Goal: Navigation & Orientation: Find specific page/section

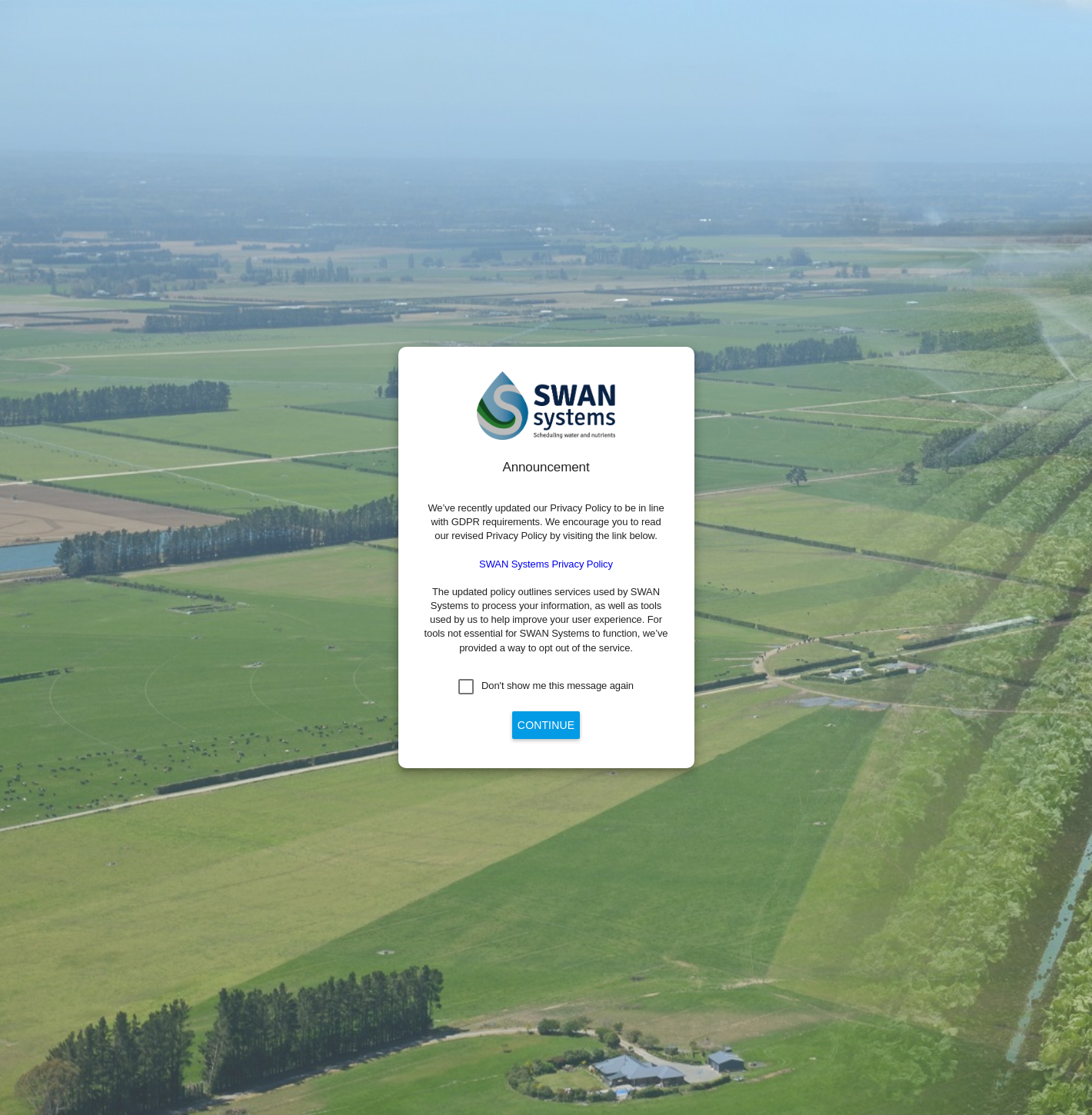
click at [576, 687] on div "Don't show me this message again" at bounding box center [557, 686] width 152 height 14
drag, startPoint x: 567, startPoint y: 718, endPoint x: 636, endPoint y: 753, distance: 77.4
click at [566, 718] on button "Continue" at bounding box center [546, 725] width 68 height 28
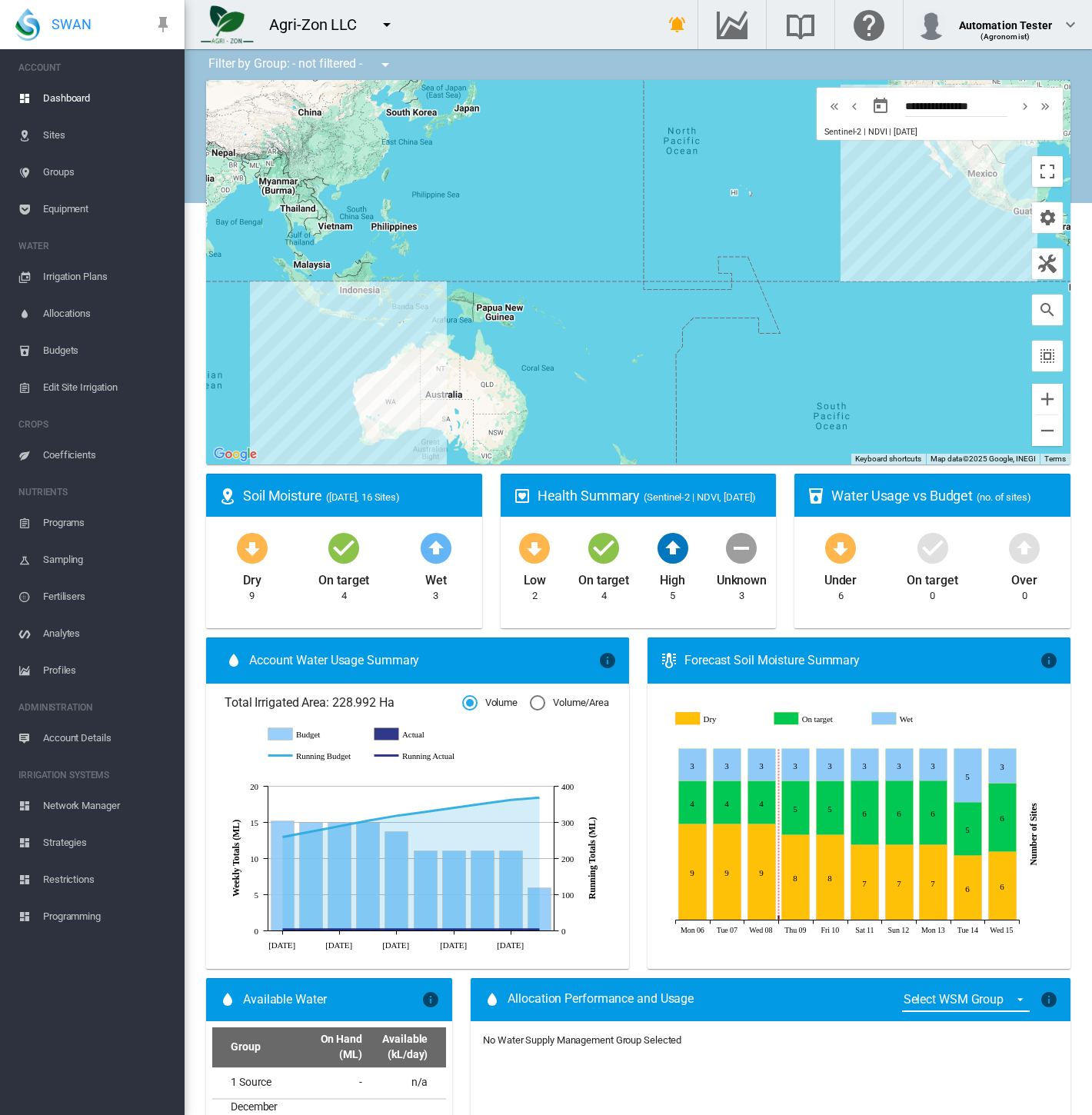
click at [382, 14] on button "button" at bounding box center [387, 24] width 31 height 31
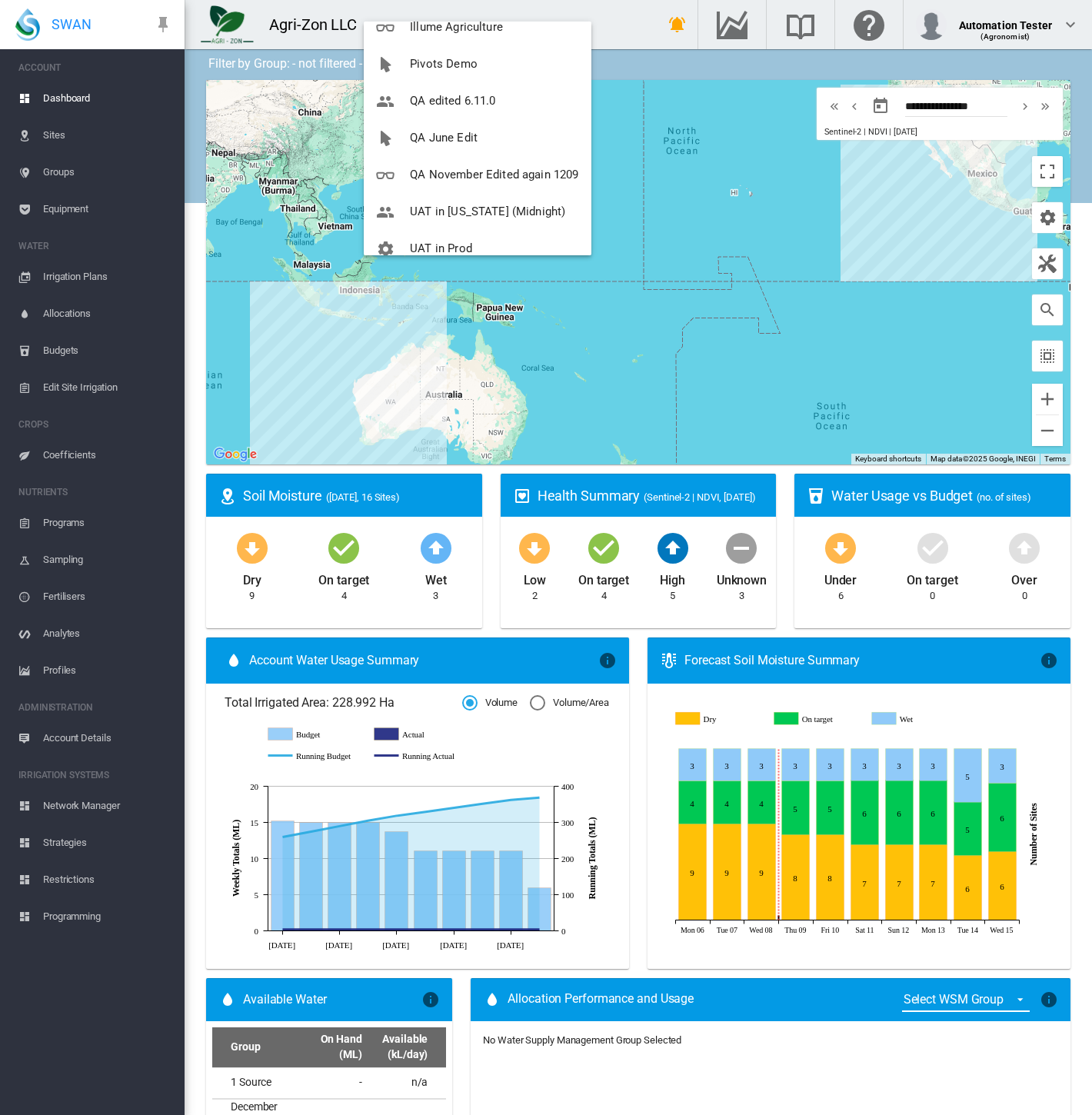
scroll to position [258, 0]
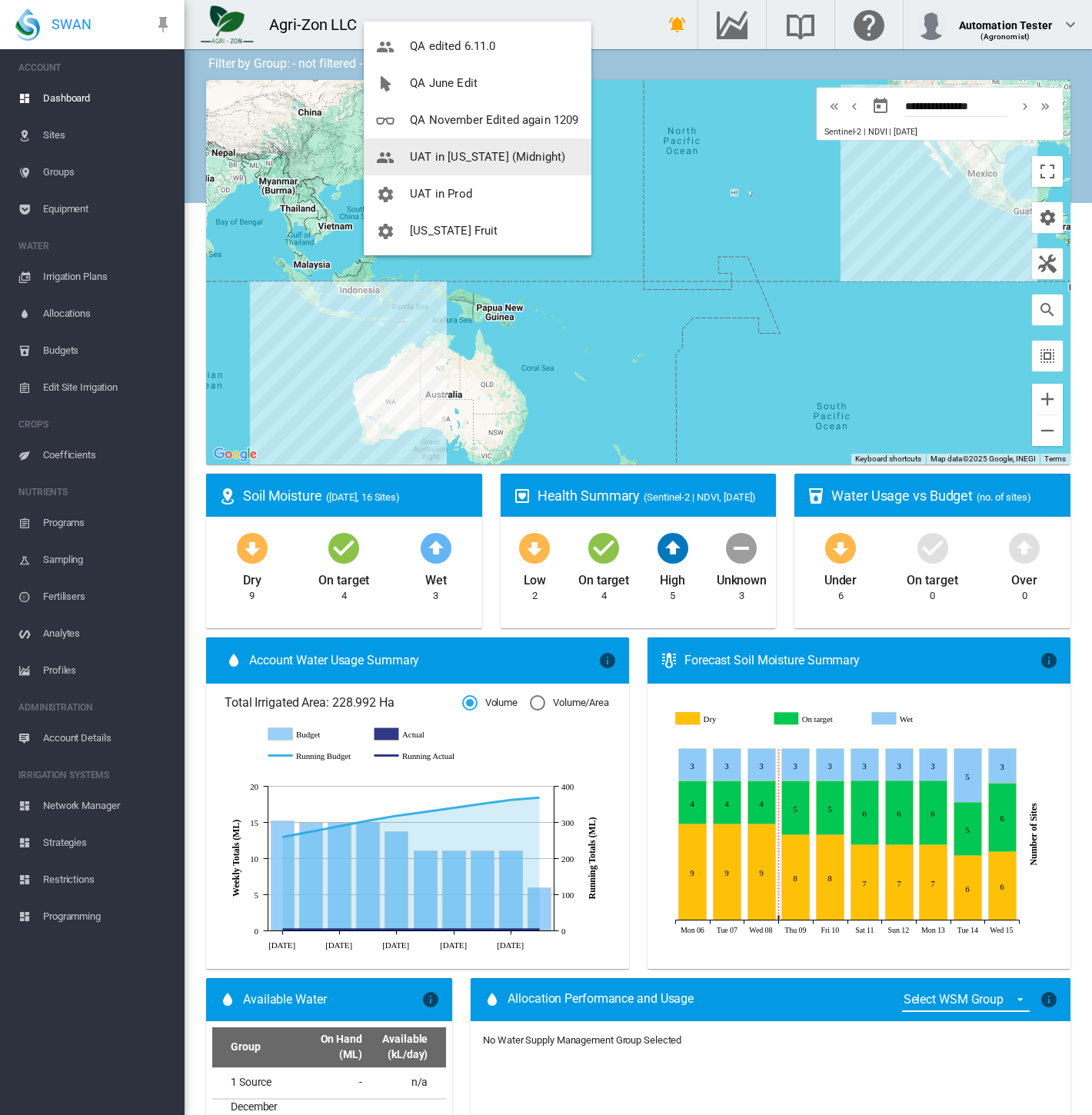
click at [499, 152] on span "UAT in [US_STATE] (Midnight)" at bounding box center [488, 157] width 155 height 14
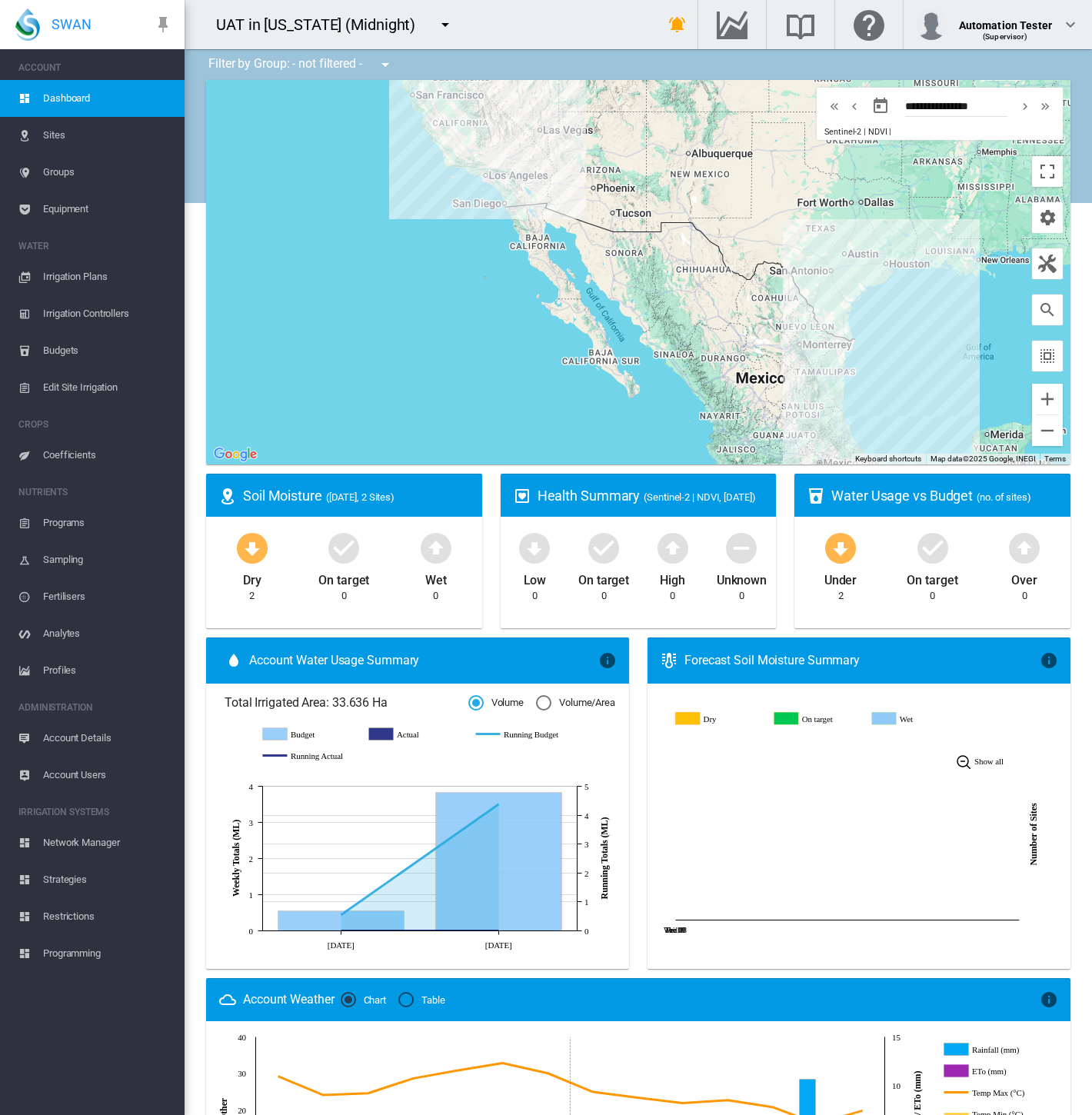
click at [68, 139] on span "Sites" at bounding box center [108, 135] width 130 height 37
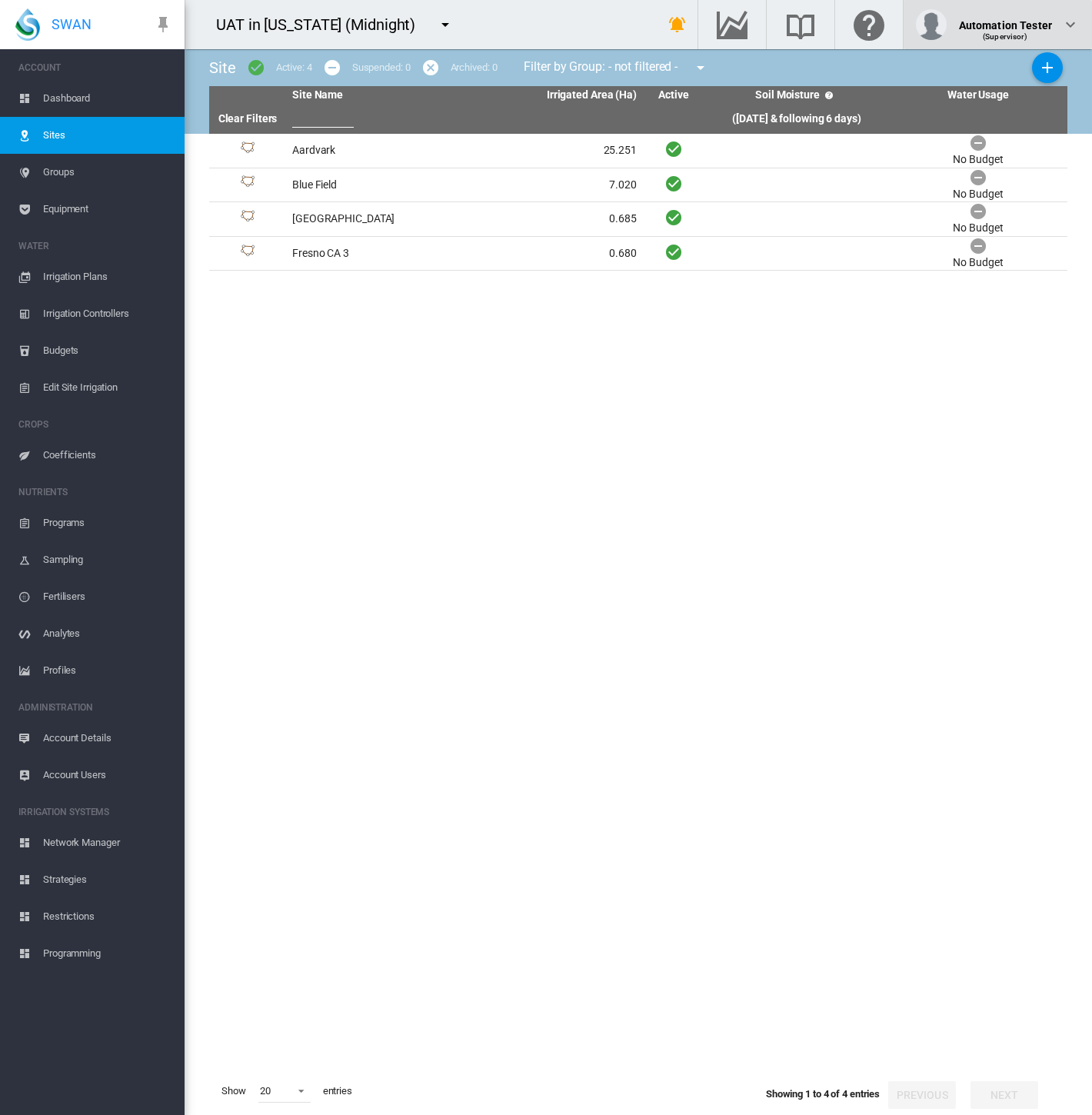
click at [1019, 28] on div "(Supervisor)" at bounding box center [1005, 31] width 93 height 15
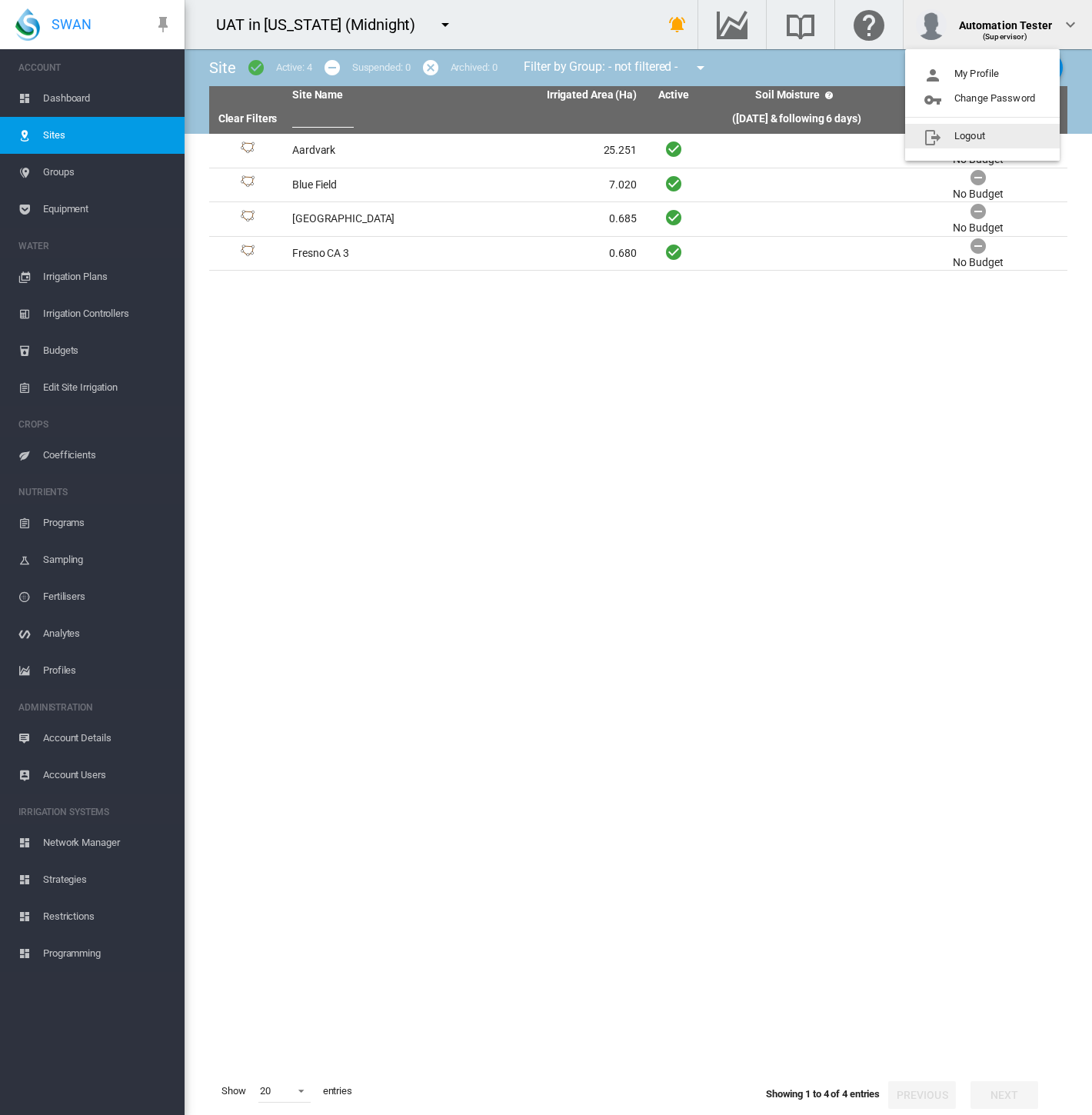
click at [1005, 146] on button "Logout" at bounding box center [983, 135] width 155 height 24
